Goal: Task Accomplishment & Management: Manage account settings

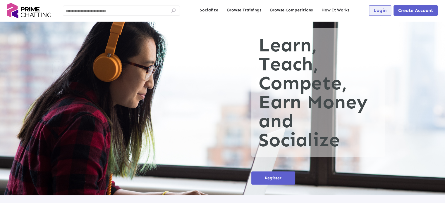
click at [381, 9] on span "Login" at bounding box center [380, 11] width 13 height 6
click at [377, 11] on span "Login" at bounding box center [380, 11] width 13 height 6
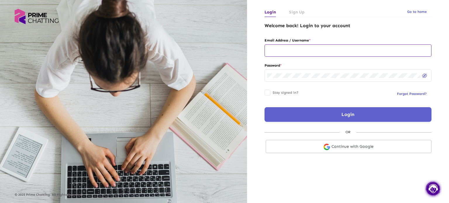
click at [304, 47] on div at bounding box center [348, 50] width 162 height 13
click at [296, 49] on input "text" at bounding box center [348, 50] width 162 height 5
type input "**********"
click at [335, 110] on button "Login" at bounding box center [348, 114] width 167 height 15
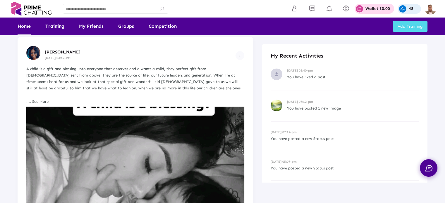
scroll to position [325, 0]
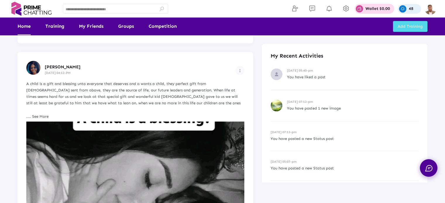
click at [173, 155] on img at bounding box center [135, 183] width 218 height 123
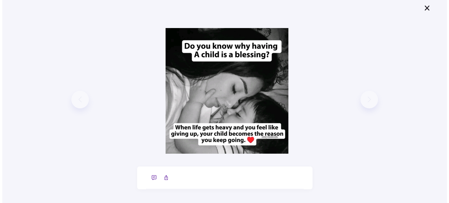
scroll to position [0, 0]
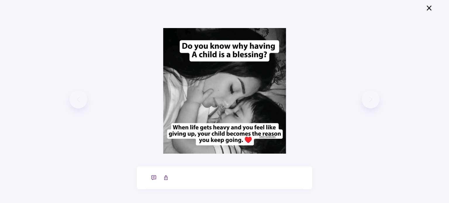
click at [428, 8] on icon at bounding box center [429, 8] width 7 height 6
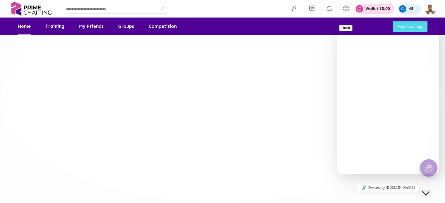
click at [429, 190] on icon "Close Chat This icon closes the chat window." at bounding box center [425, 193] width 7 height 7
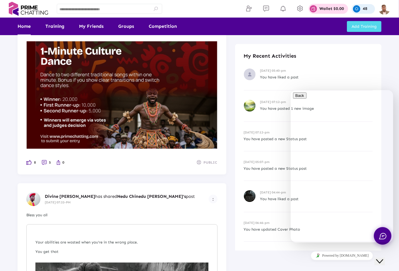
scroll to position [11390, 0]
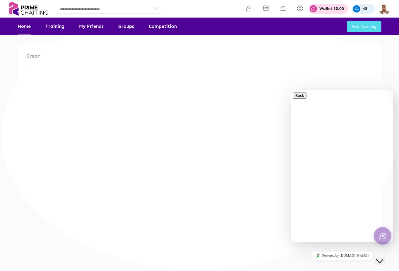
click at [381, 257] on icon "Close Chat This icon closes the chat window." at bounding box center [379, 260] width 7 height 7
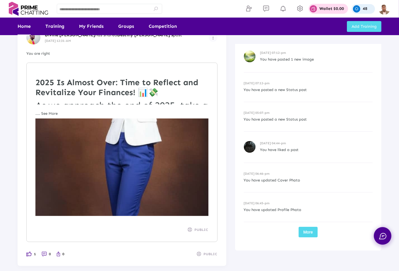
scroll to position [5226, 0]
